Goal: Information Seeking & Learning: Understand process/instructions

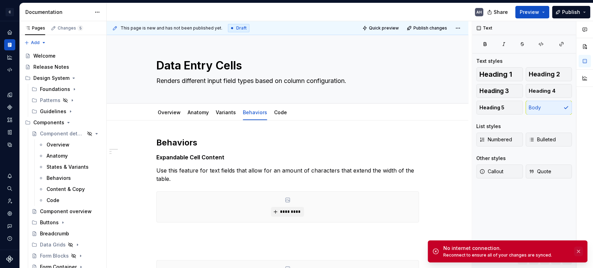
click at [580, 252] on button "button" at bounding box center [578, 252] width 9 height 10
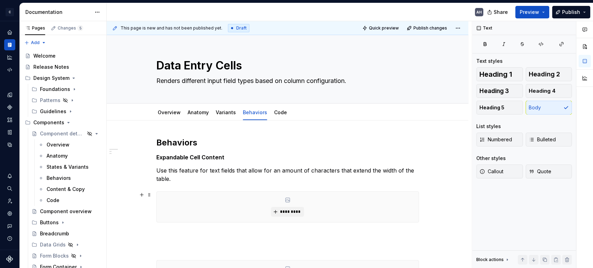
type textarea "*"
click at [211, 191] on div "*********" at bounding box center [287, 206] width 263 height 31
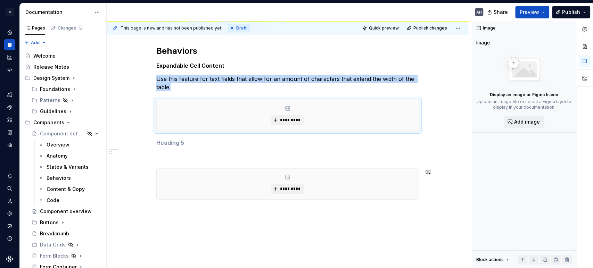
scroll to position [111, 0]
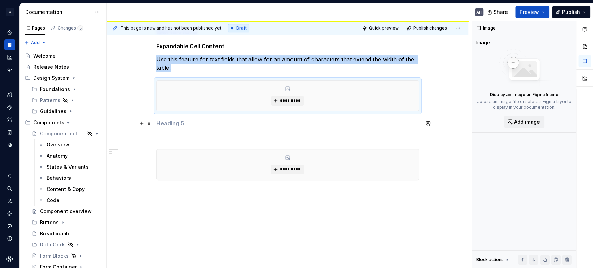
click at [171, 121] on h5 at bounding box center [287, 123] width 263 height 7
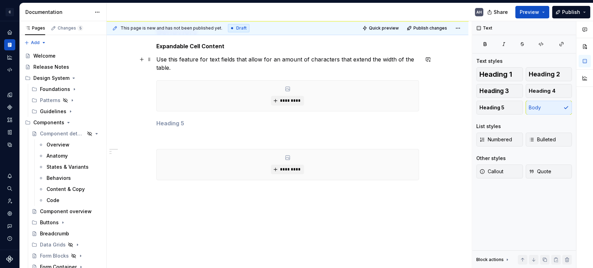
click at [192, 67] on p "Use this feature for text fields that allow for an amount of characters that ex…" at bounding box center [287, 63] width 263 height 17
click at [189, 61] on p "Use this feature for text fields that allow for an amount of characters that ex…" at bounding box center [287, 63] width 263 height 17
click at [202, 66] on p "Use this feature for text fields that allow for an amount of characters that ex…" at bounding box center [287, 63] width 263 height 17
click at [197, 58] on p "Use this feature for text fields that allow for an amount of characters that ex…" at bounding box center [287, 63] width 263 height 17
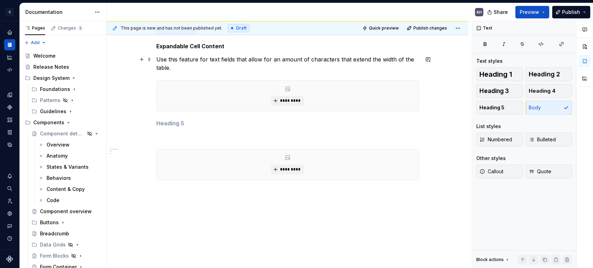
click at [300, 62] on p "Use this feature for text fields that allow for an amount of characters that ex…" at bounding box center [287, 63] width 263 height 17
click at [159, 58] on p "Use this feature for text fields that allow for an amount of characters that ex…" at bounding box center [287, 63] width 263 height 17
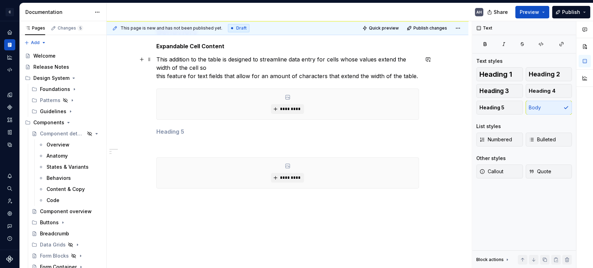
click at [167, 59] on p "This addition to the table is designed to streamline data entry for cells whose…" at bounding box center [287, 67] width 263 height 25
click at [189, 59] on p "This addition to the table is designed to streamline data entry for cells whose…" at bounding box center [287, 67] width 263 height 25
click at [177, 59] on p "This addition to the table is designed to streamline data entry for cells whose…" at bounding box center [287, 67] width 263 height 25
click at [220, 69] on p "This addition to the table is designed to streamline data entry for cells whose…" at bounding box center [287, 67] width 263 height 25
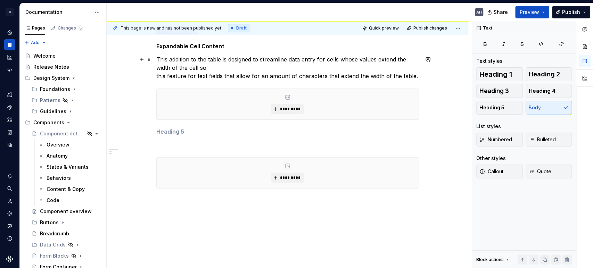
click at [218, 60] on p "This addition to the table is designed to streamline data entry for cells whose…" at bounding box center [287, 67] width 263 height 25
click at [221, 61] on p "This addition to the table is designed to streamline data entry for cells whose…" at bounding box center [287, 67] width 263 height 25
click at [224, 69] on p "This addition to the table is designed to streamline data entry for cells whose…" at bounding box center [287, 67] width 263 height 25
click at [216, 63] on p "This addition to the table is designed to streamline data entry for cells whose…" at bounding box center [287, 67] width 263 height 25
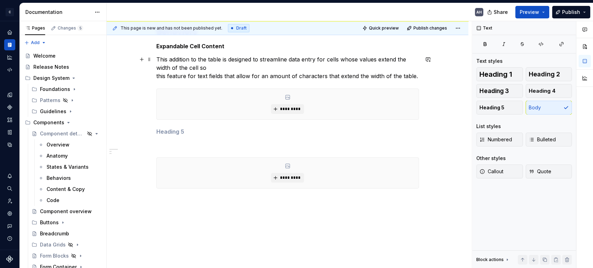
click at [225, 69] on p "This addition to the table is designed to streamline data entry for cells whose…" at bounding box center [287, 67] width 263 height 25
click at [210, 66] on p "This addition to the table is designed to streamline data entry for cells whose…" at bounding box center [287, 67] width 263 height 25
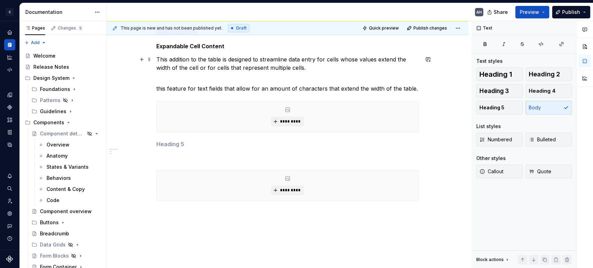
click at [314, 66] on p "This addition to the table is designed to streamline data entry for cells whose…" at bounding box center [287, 63] width 263 height 17
click at [300, 67] on p "This addition to the table is designed to streamline data entry for cells whose…" at bounding box center [287, 63] width 263 height 17
click at [293, 68] on p "This addition to the table is designed to streamline data entry for cells whose…" at bounding box center [287, 63] width 263 height 17
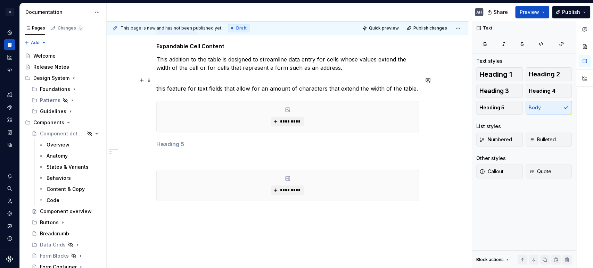
click at [322, 82] on p "this feature for text fields that allow for an amount of characters that extend…" at bounding box center [287, 84] width 263 height 17
click at [205, 88] on p "this feature for text fields that allow for an amount of characters that extend…" at bounding box center [287, 84] width 263 height 17
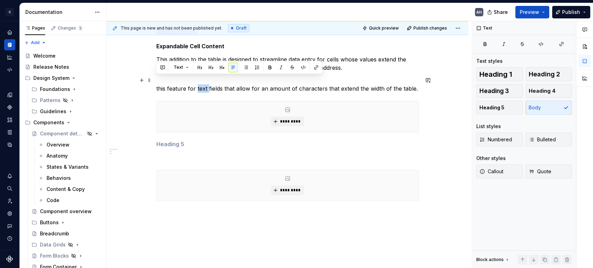
click at [205, 88] on p "this feature for text fields that allow for an amount of characters that extend…" at bounding box center [287, 84] width 263 height 17
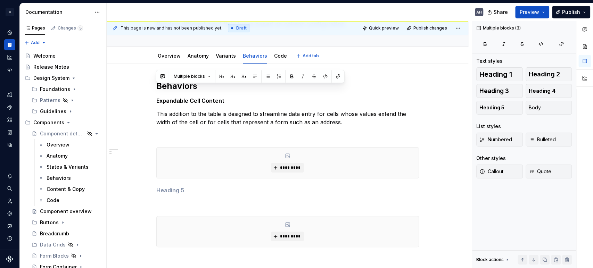
scroll to position [22, 0]
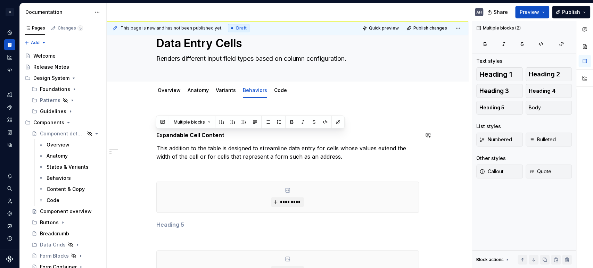
drag, startPoint x: 351, startPoint y: 68, endPoint x: 157, endPoint y: 131, distance: 203.8
click at [157, 131] on div "Behaviors Expandable Cell Content This addition to the table is designed to str…" at bounding box center [287, 198] width 263 height 167
copy div "Expandable Cell Content This addition to the table is designed to streamline da…"
click at [297, 160] on p "This addition to the table is designed to streamline data entry for cells whose…" at bounding box center [287, 152] width 263 height 17
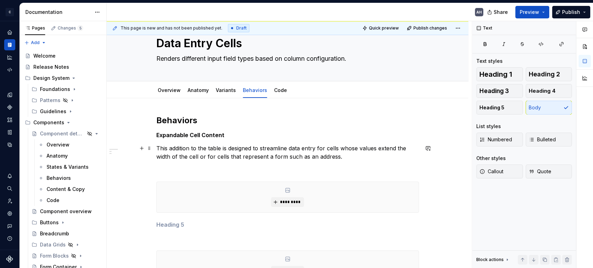
click at [247, 150] on p "This addition to the table is designed to streamline data entry for cells whose…" at bounding box center [287, 152] width 263 height 17
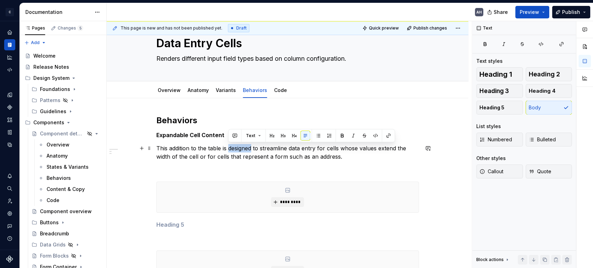
click at [247, 150] on p "This addition to the table is designed to streamline data entry for cells whose…" at bounding box center [287, 152] width 263 height 17
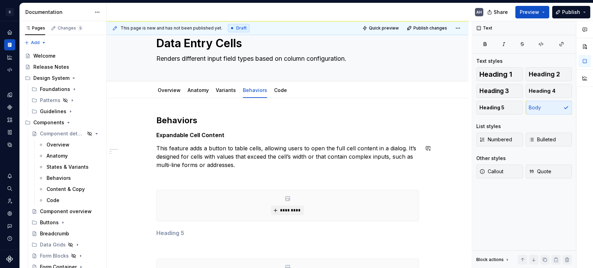
click at [241, 170] on div "Behaviors Expandable Cell Content This feature adds a button to table cells, al…" at bounding box center [287, 202] width 263 height 175
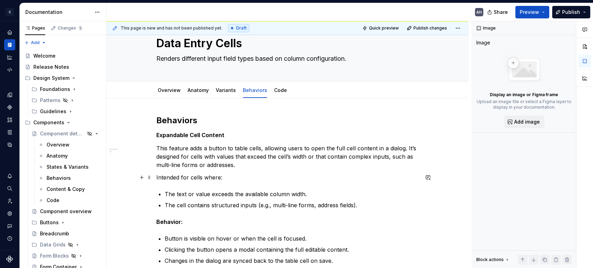
click at [239, 181] on p "Intended for cells where:" at bounding box center [287, 177] width 263 height 8
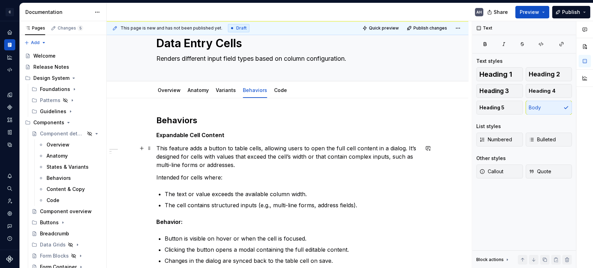
click at [256, 147] on p "This feature adds a button to table cells, allowing users to open the full cell…" at bounding box center [287, 156] width 263 height 25
click at [271, 147] on p "This feature adds a button to table cells, allowing users to open the full cell…" at bounding box center [287, 156] width 263 height 25
click at [403, 149] on p "This feature adds a button to table cells, allowing users to open the full cell…" at bounding box center [287, 156] width 263 height 25
click at [245, 156] on p "This feature adds a button to table cells, allowing users to open the full cell…" at bounding box center [287, 156] width 263 height 25
click at [205, 158] on p "This feature adds a button to table cells, allowing users to open the full cell…" at bounding box center [287, 156] width 263 height 25
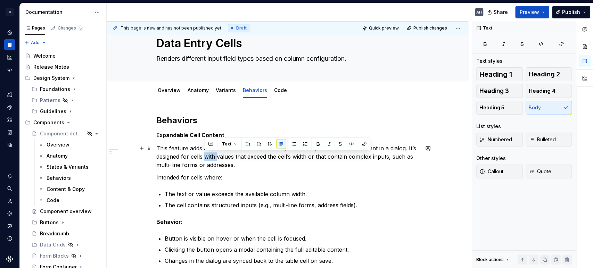
click at [205, 158] on p "This feature adds a button to table cells, allowing users to open the full cell…" at bounding box center [287, 156] width 263 height 25
click at [249, 155] on p "This feature adds a button to table cells, allowing users to open the full cell…" at bounding box center [287, 156] width 263 height 25
click at [274, 156] on p "This feature adds a button to table cells, allowing users to open the full cell…" at bounding box center [287, 156] width 263 height 25
click at [306, 158] on p "This feature adds a button to table cells, allowing users to open the full cell…" at bounding box center [287, 156] width 263 height 25
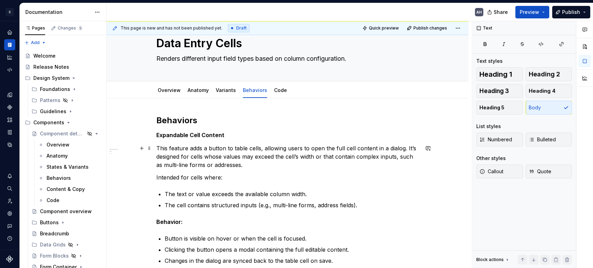
click at [330, 158] on p "This feature adds a button to table cells, allowing users to open the full cell…" at bounding box center [287, 156] width 263 height 25
click at [349, 158] on p "This feature adds a button to table cells, allowing users to open the full cell…" at bounding box center [287, 156] width 263 height 25
click at [349, 166] on p "This feature adds a button to table cells, allowing users to open the full cell…" at bounding box center [287, 156] width 263 height 25
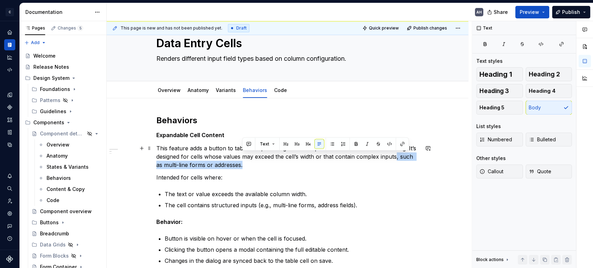
drag, startPoint x: 395, startPoint y: 157, endPoint x: 397, endPoint y: 164, distance: 6.4
click at [397, 164] on p "This feature adds a button to table cells, allowing users to open the full cell…" at bounding box center [287, 156] width 263 height 25
click at [400, 165] on p "This feature adds a button to table cells, allowing users to open the full cell…" at bounding box center [287, 156] width 263 height 25
click at [264, 171] on div "Behaviors Expandable Cell Content This feature adds a button to table cells, al…" at bounding box center [287, 244] width 263 height 258
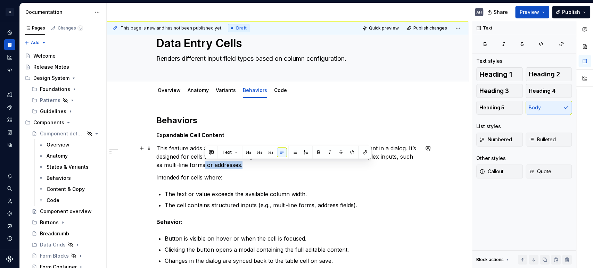
drag, startPoint x: 238, startPoint y: 167, endPoint x: 205, endPoint y: 164, distance: 33.8
click at [205, 164] on p "This feature adds a button to table cells, allowing users to open the full cell…" at bounding box center [287, 156] width 263 height 25
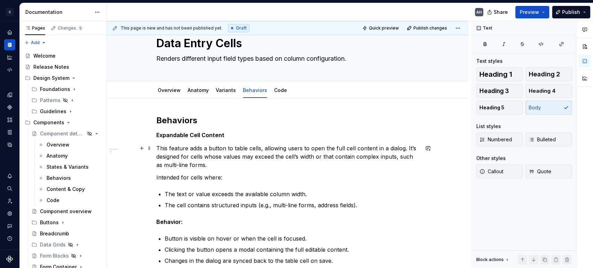
click at [219, 165] on p "This feature adds a button to table cells, allowing users to open the full cell…" at bounding box center [287, 156] width 263 height 25
click at [192, 177] on p "Intended for cells where:" at bounding box center [287, 177] width 263 height 8
click at [221, 177] on p "Intended for cells where:" at bounding box center [287, 177] width 263 height 8
click at [175, 183] on div "Behaviors Expandable Cell Content This feature adds a button to table cells, al…" at bounding box center [287, 244] width 263 height 258
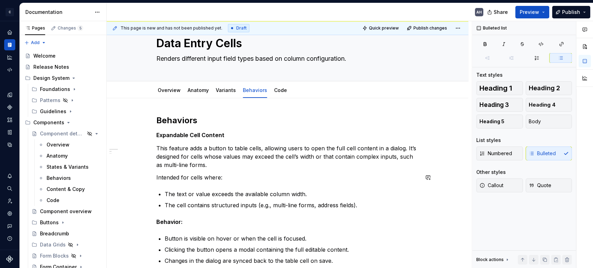
click at [228, 183] on div "Behaviors Expandable Cell Content This feature adds a button to table cells, al…" at bounding box center [287, 244] width 263 height 258
click at [221, 194] on p "The text or value exceeds the available column width." at bounding box center [292, 194] width 254 height 8
click at [318, 196] on p "The text or value exceeds the available column width." at bounding box center [292, 194] width 254 height 8
click at [225, 205] on p "The cell contains structured inputs (e.g., multi-line forms, address fields)." at bounding box center [292, 205] width 254 height 8
click at [331, 184] on div "Behaviors Expandable Cell Content This feature adds a button to table cells, al…" at bounding box center [287, 244] width 263 height 258
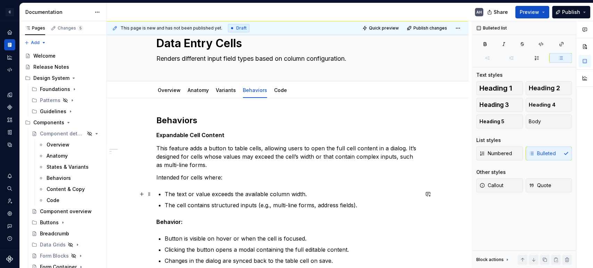
click at [329, 191] on p "The text or value exceeds the available column width." at bounding box center [292, 194] width 254 height 8
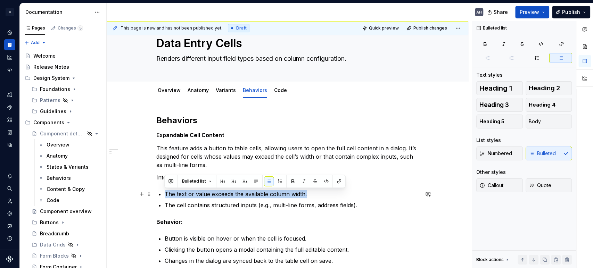
drag, startPoint x: 314, startPoint y: 194, endPoint x: 161, endPoint y: 198, distance: 153.3
click at [161, 198] on div "Behaviors Expandable Cell Content This feature adds a button to table cells, al…" at bounding box center [287, 244] width 263 height 258
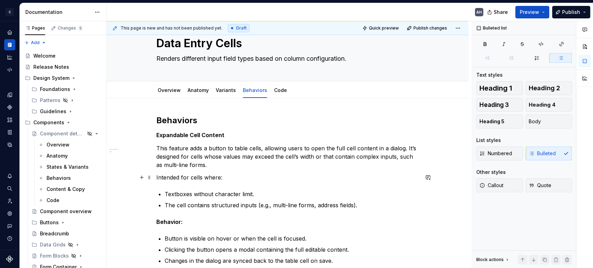
click at [257, 175] on p "Intended for cells where:" at bounding box center [287, 177] width 263 height 8
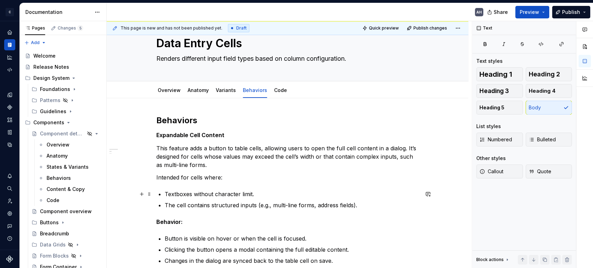
click at [258, 191] on p "Textboxes without character limit." at bounding box center [292, 194] width 254 height 8
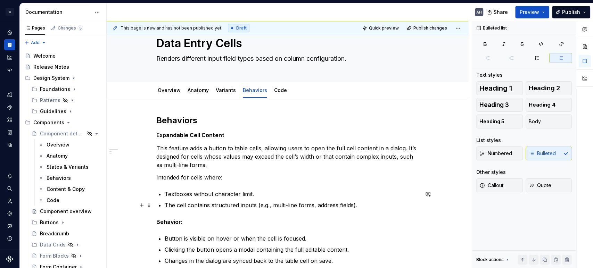
click at [252, 202] on p "The cell contains structured inputs (e.g., multi-line forms, address fields)." at bounding box center [292, 205] width 254 height 8
click at [310, 203] on p "The cell contains structured inputs (e.g., multi-line forms, address fields)." at bounding box center [292, 205] width 254 height 8
click at [354, 204] on p "The cell contains structured inputs (e.g., multi-line forms, address fields)." at bounding box center [292, 205] width 254 height 8
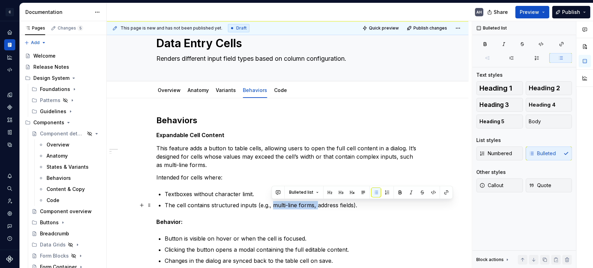
drag, startPoint x: 315, startPoint y: 206, endPoint x: 271, endPoint y: 206, distance: 44.5
click at [271, 206] on p "The cell contains structured inputs (e.g., multi-line forms, address fields)." at bounding box center [292, 205] width 254 height 8
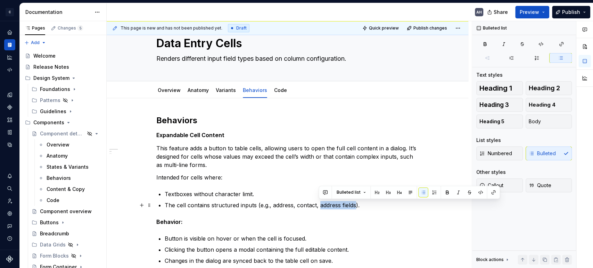
drag, startPoint x: 319, startPoint y: 206, endPoint x: 355, endPoint y: 206, distance: 36.1
click at [355, 206] on p "The cell contains structured inputs (e.g., address, contact, address fields)." at bounding box center [292, 205] width 254 height 8
type textarea "*"
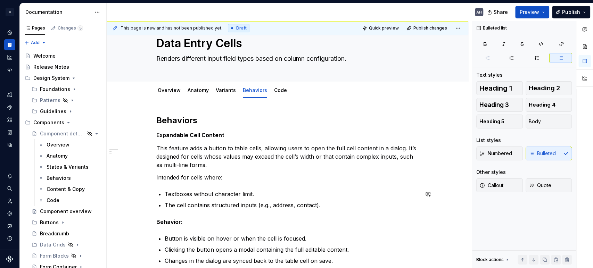
click at [355, 206] on p "The cell contains structured inputs (e.g., address, contact)." at bounding box center [292, 205] width 254 height 8
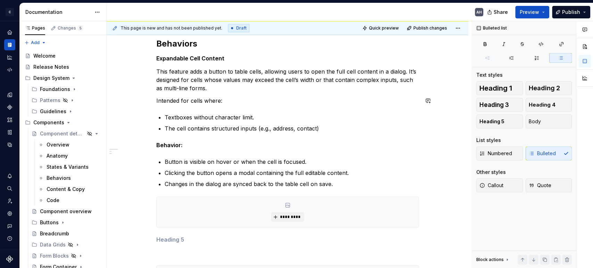
scroll to position [99, 0]
click at [182, 144] on p "Behavior:" at bounding box center [287, 145] width 263 height 8
click at [225, 129] on p "The cell contains structured inputs (e.g., address, contact)" at bounding box center [292, 128] width 254 height 8
click at [247, 127] on p "The cell contains structured inputs (e.g., address, contact)" at bounding box center [292, 128] width 254 height 8
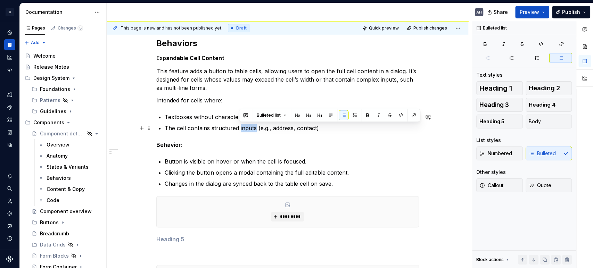
click at [247, 127] on p "The cell contains structured inputs (e.g., address, contact)" at bounding box center [292, 128] width 254 height 8
click at [253, 141] on p "Behavior:" at bounding box center [287, 145] width 263 height 8
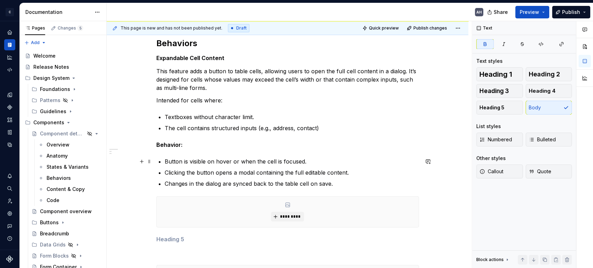
click at [186, 157] on p "Button is visible on hover or when the cell is focused." at bounding box center [292, 161] width 254 height 8
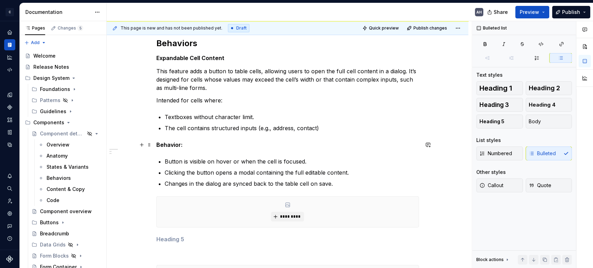
click at [174, 147] on strong "Behavior:" at bounding box center [169, 144] width 26 height 7
click at [178, 160] on p "Button is visible on hover or when the cell is focused." at bounding box center [292, 161] width 254 height 8
click at [286, 158] on p "Button is visible on hover or when the cell is focused." at bounding box center [292, 161] width 254 height 8
click at [311, 163] on p "Button is visible on hover or when the cell is focused." at bounding box center [292, 161] width 254 height 8
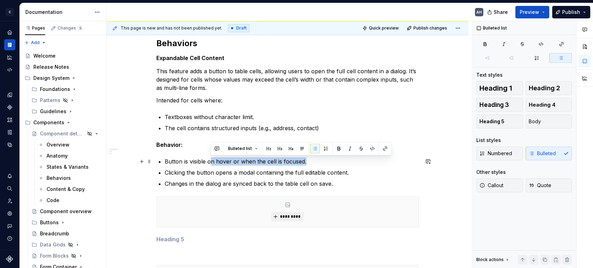
drag, startPoint x: 209, startPoint y: 162, endPoint x: 313, endPoint y: 163, distance: 103.9
click at [313, 163] on p "Button is visible on hover or when the cell is focused." at bounding box center [292, 161] width 254 height 8
click at [310, 163] on p "Button is visible on hover or when the cell is focused." at bounding box center [292, 161] width 254 height 8
